Goal: Check status

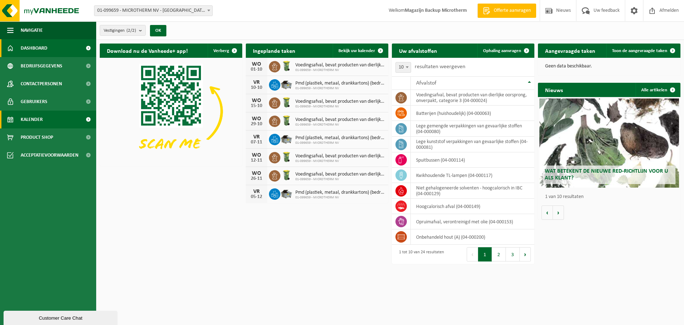
click at [39, 124] on span "Kalender" at bounding box center [32, 119] width 22 height 18
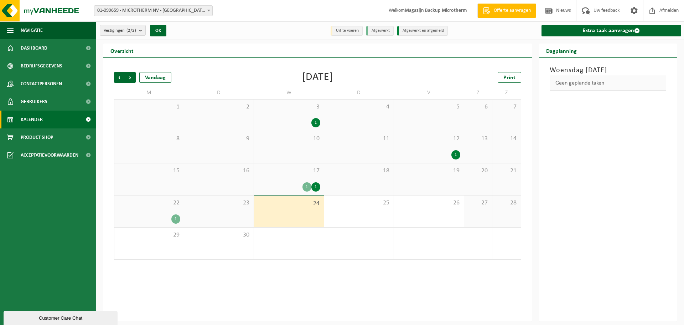
click at [308, 188] on div "1" at bounding box center [306, 186] width 9 height 9
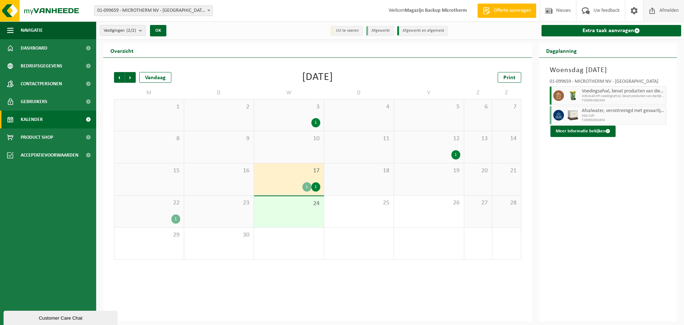
click at [673, 15] on span "Afmelden" at bounding box center [669, 10] width 23 height 21
